Goal: Transaction & Acquisition: Purchase product/service

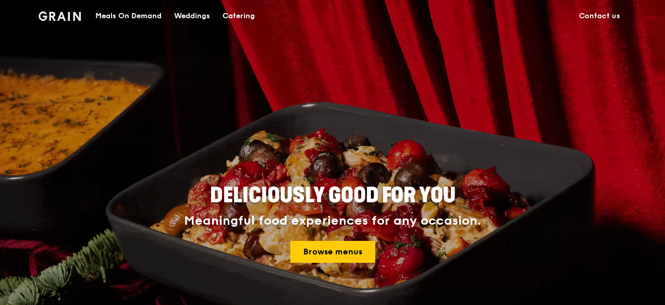
click at [249, 15] on div "Catering" at bounding box center [239, 16] width 32 height 31
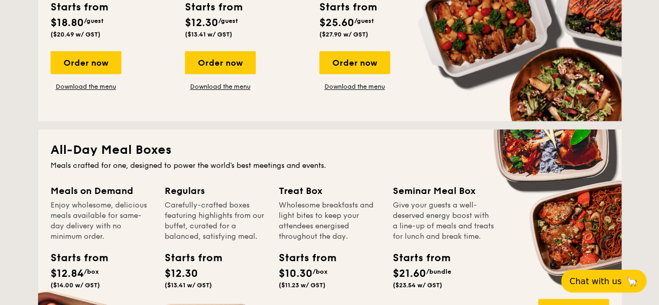
scroll to position [677, 0]
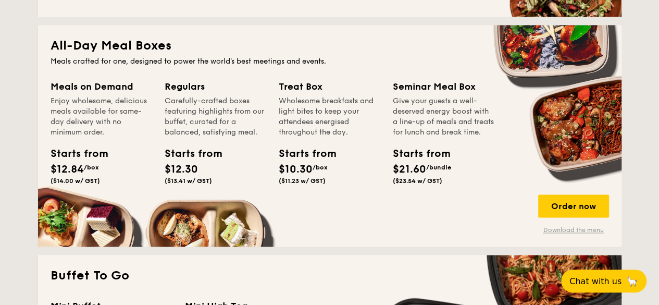
click at [582, 229] on link "Download the menu" at bounding box center [573, 230] width 71 height 8
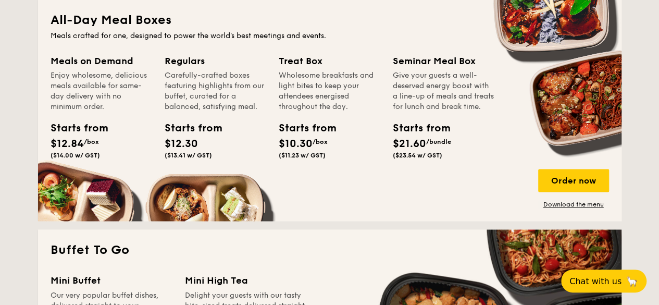
scroll to position [730, 0]
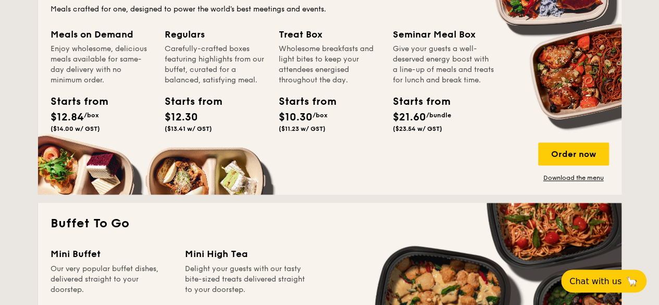
click at [586, 170] on div "Order now Download the menu" at bounding box center [573, 162] width 71 height 40
click at [583, 155] on div "Order now" at bounding box center [573, 153] width 71 height 23
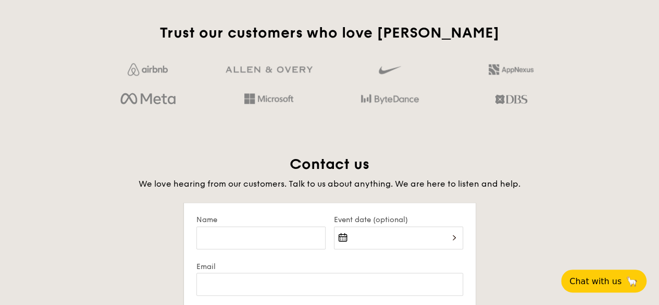
scroll to position [1869, 0]
